Goal: Transaction & Acquisition: Subscribe to service/newsletter

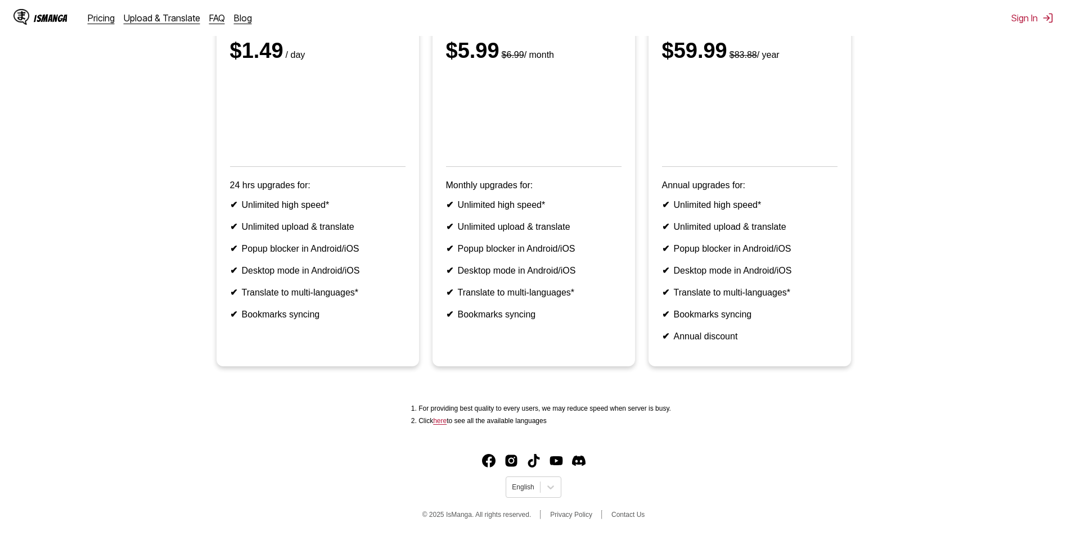
scroll to position [209, 0]
click at [20, 206] on ul "Pay for One Day Non-recurring billing $1.49 / day 24 hrs upgrades for: ✔ Unlimi…" at bounding box center [533, 173] width 1049 height 413
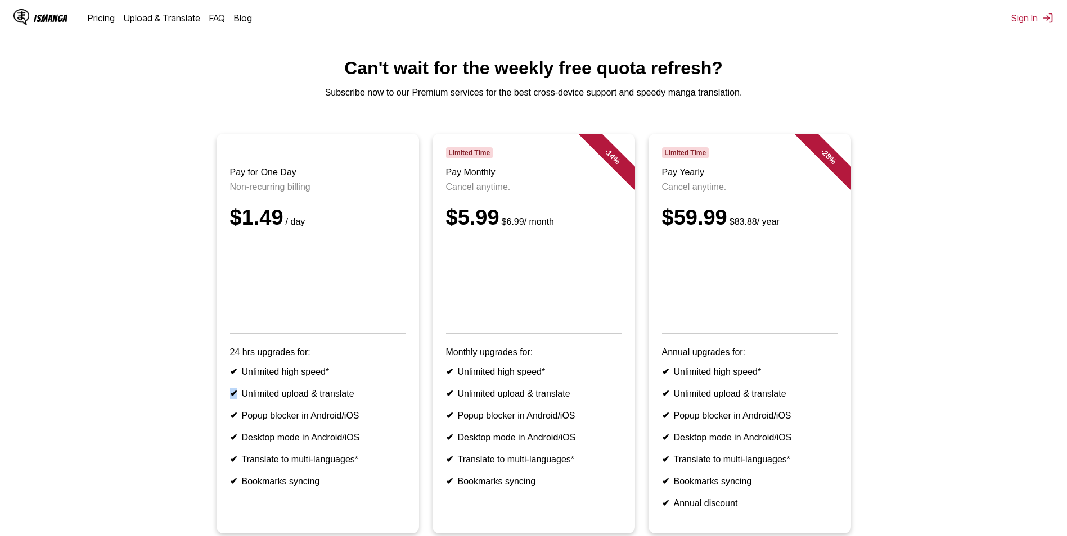
scroll to position [0, 0]
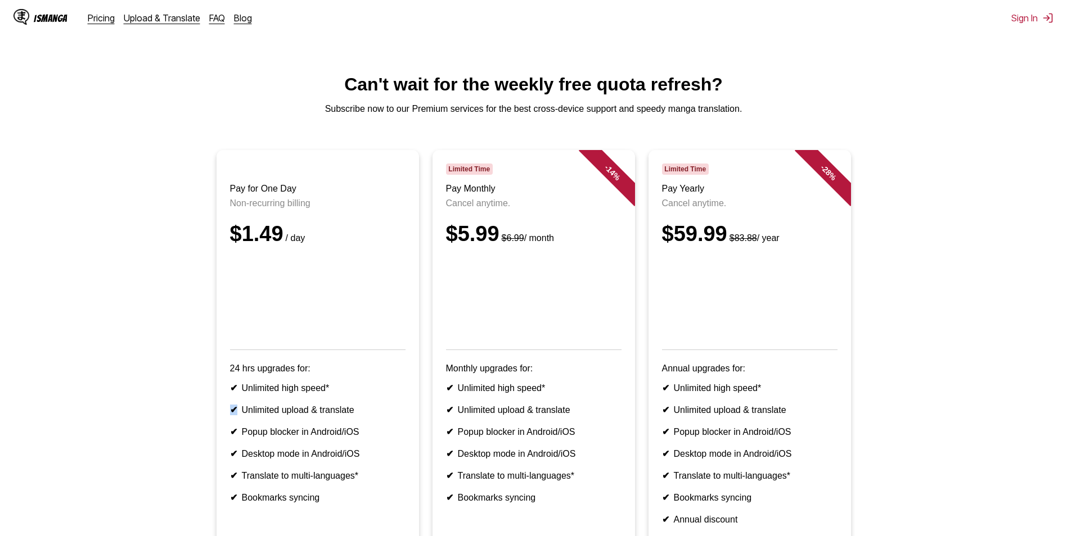
click at [49, 24] on div "IsManga" at bounding box center [40, 18] width 54 height 18
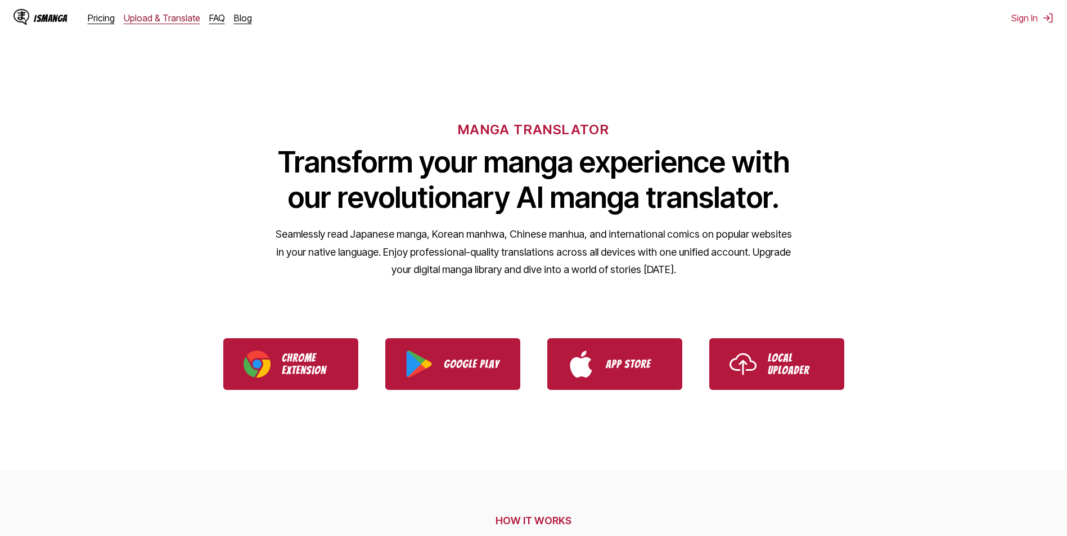
click at [171, 16] on link "Upload & Translate" at bounding box center [162, 17] width 76 height 11
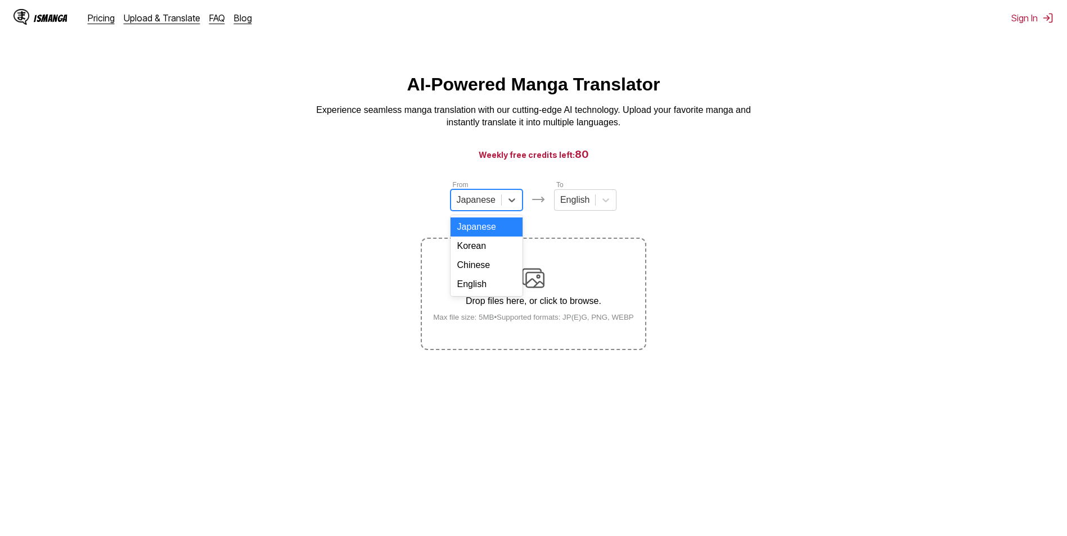
click at [497, 205] on div "Japanese" at bounding box center [476, 200] width 50 height 17
click at [673, 222] on section "From Japanese To English Drop files here, or click to browse. Max file size: 5M…" at bounding box center [533, 264] width 1049 height 171
click at [595, 203] on div at bounding box center [605, 200] width 20 height 20
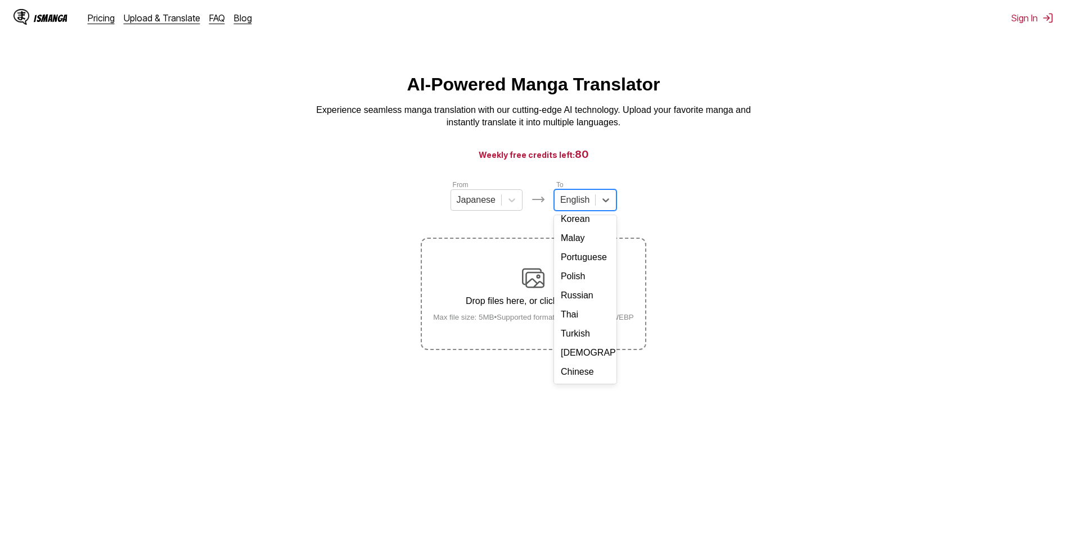
scroll to position [189, 0]
click at [576, 334] on div "Turkish" at bounding box center [585, 333] width 62 height 19
click at [1020, 17] on button "Sign In" at bounding box center [1032, 17] width 42 height 11
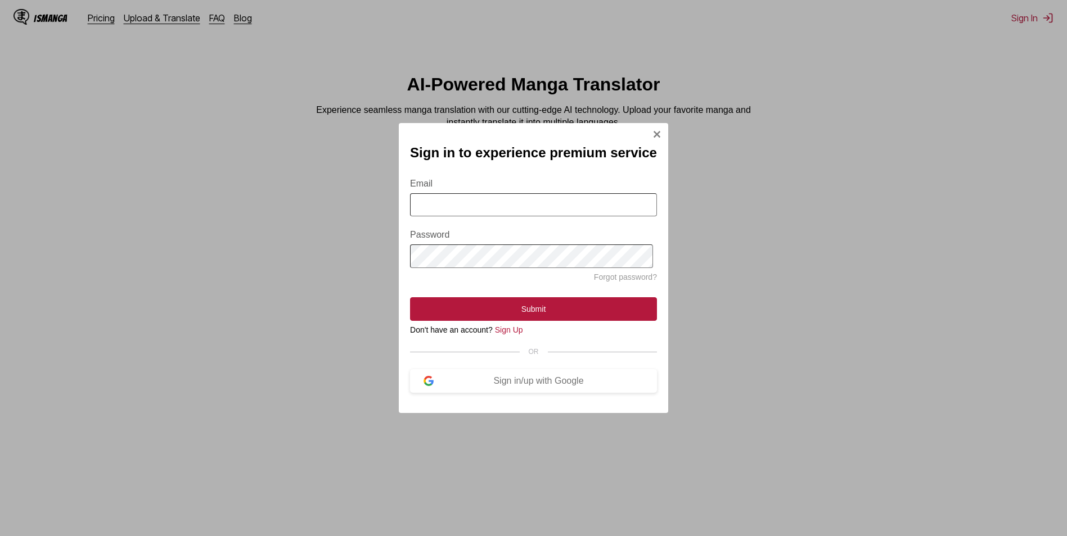
click at [443, 212] on input "Email" at bounding box center [533, 204] width 247 height 23
type input "**********"
click at [558, 393] on button "Sign in/up with Google" at bounding box center [533, 381] width 247 height 24
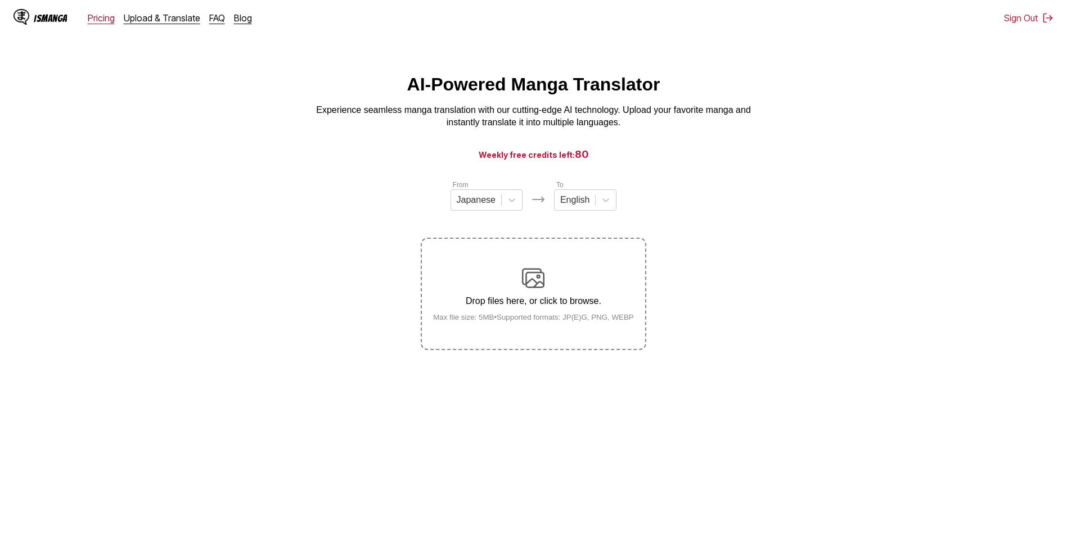
click at [97, 15] on link "Pricing" at bounding box center [101, 17] width 27 height 11
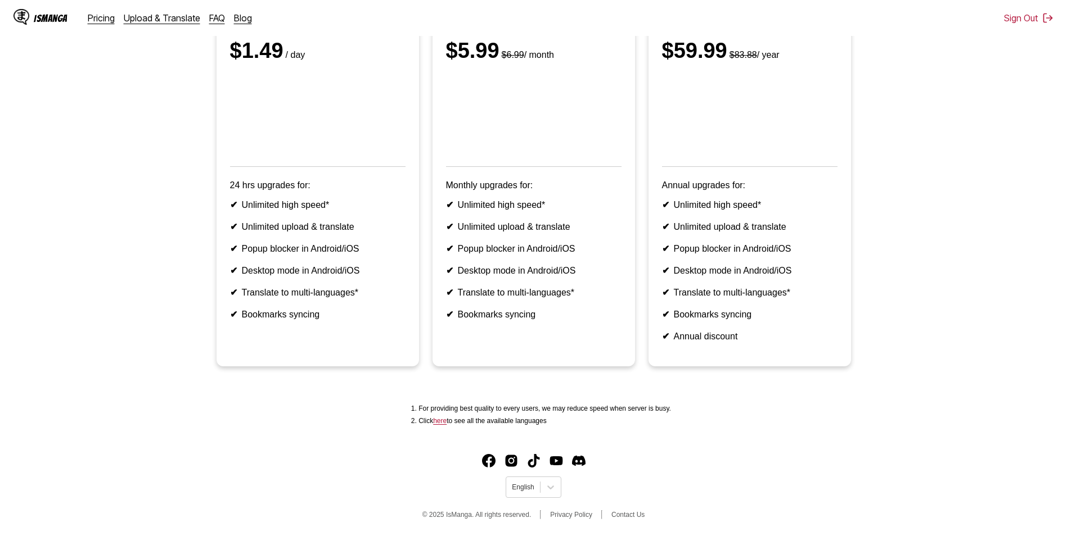
scroll to position [209, 0]
click at [487, 466] on img "Facebook" at bounding box center [488, 460] width 13 height 13
click at [550, 487] on icon at bounding box center [550, 487] width 11 height 11
click at [515, 405] on div "Türkçe" at bounding box center [532, 407] width 55 height 17
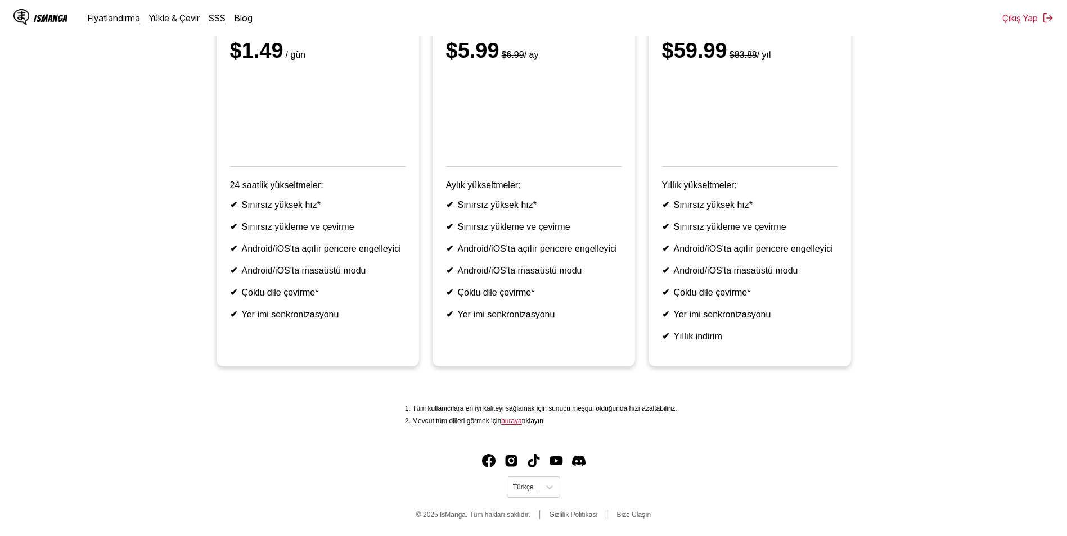
scroll to position [209, 0]
click at [516, 421] on link "buraya" at bounding box center [511, 421] width 21 height 8
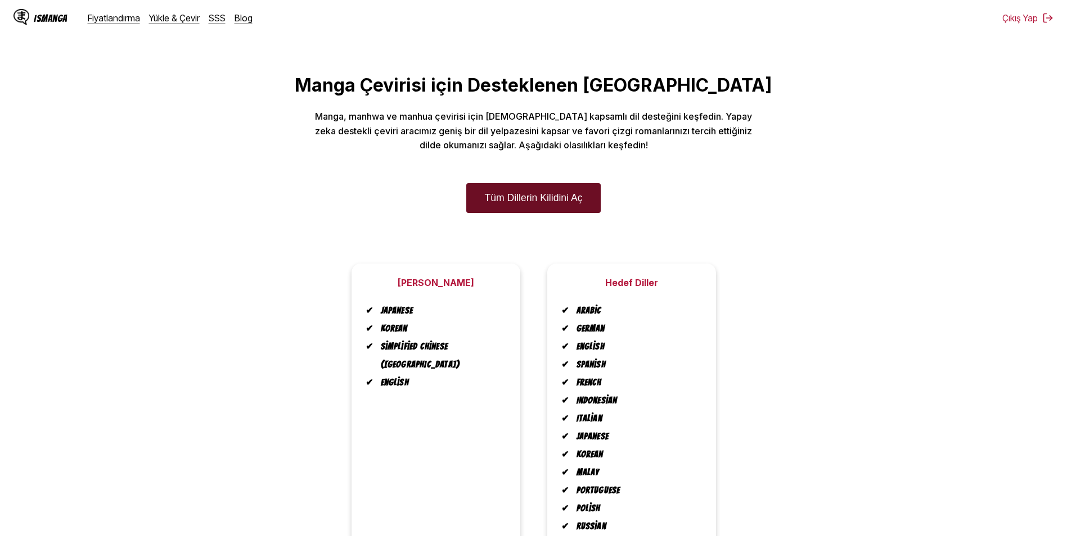
click at [518, 209] on link "Tüm Dillerin Kilidini Aç" at bounding box center [533, 198] width 134 height 30
